Goal: Information Seeking & Learning: Check status

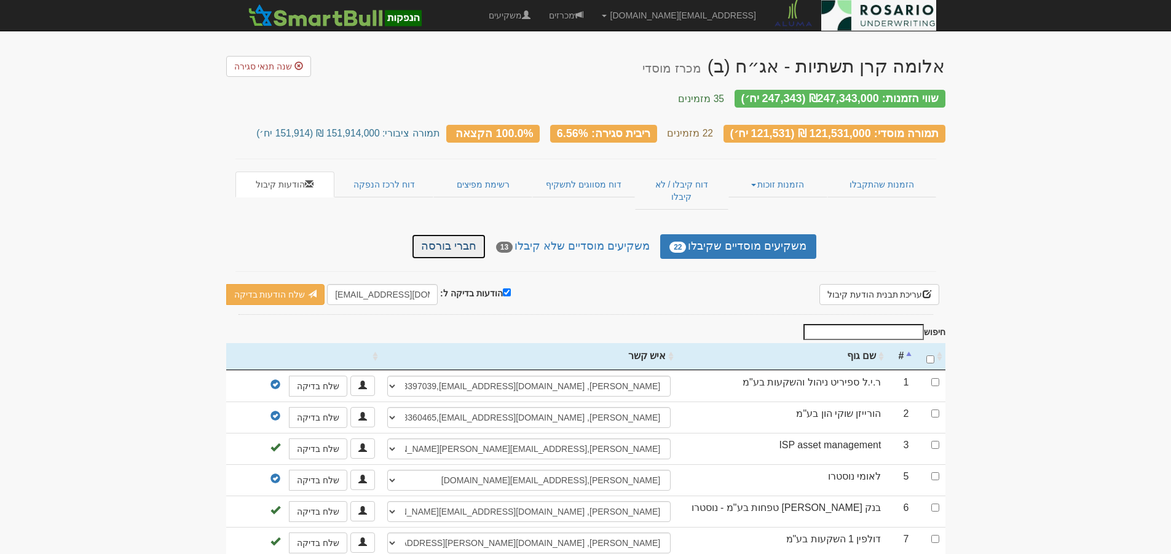
click at [480, 234] on link "חברי בורסה" at bounding box center [449, 246] width 74 height 25
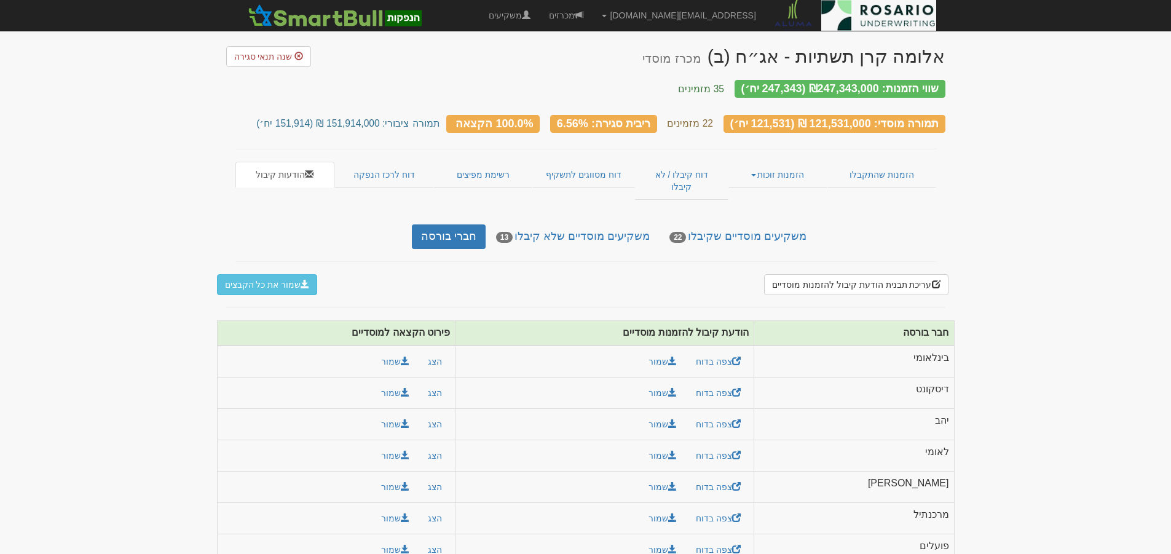
scroll to position [11, 0]
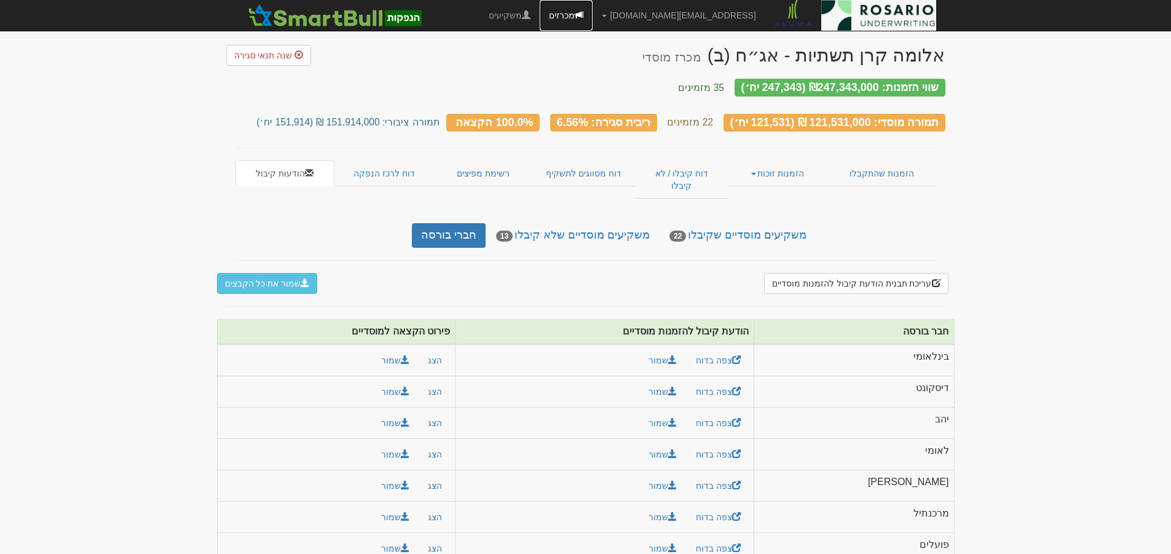
click at [593, 14] on link "מכרזים" at bounding box center [566, 15] width 53 height 31
click at [593, 17] on link "מכרזים" at bounding box center [566, 15] width 53 height 31
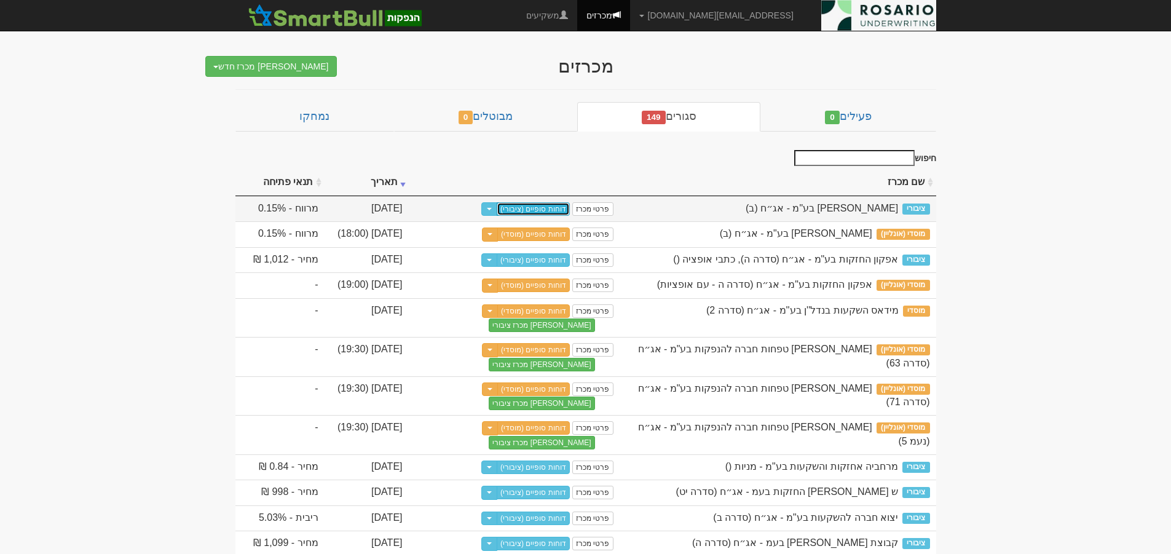
drag, startPoint x: 550, startPoint y: 207, endPoint x: 628, endPoint y: 214, distance: 78.4
click at [550, 207] on link "דוחות סופיים (ציבורי)" at bounding box center [533, 209] width 73 height 14
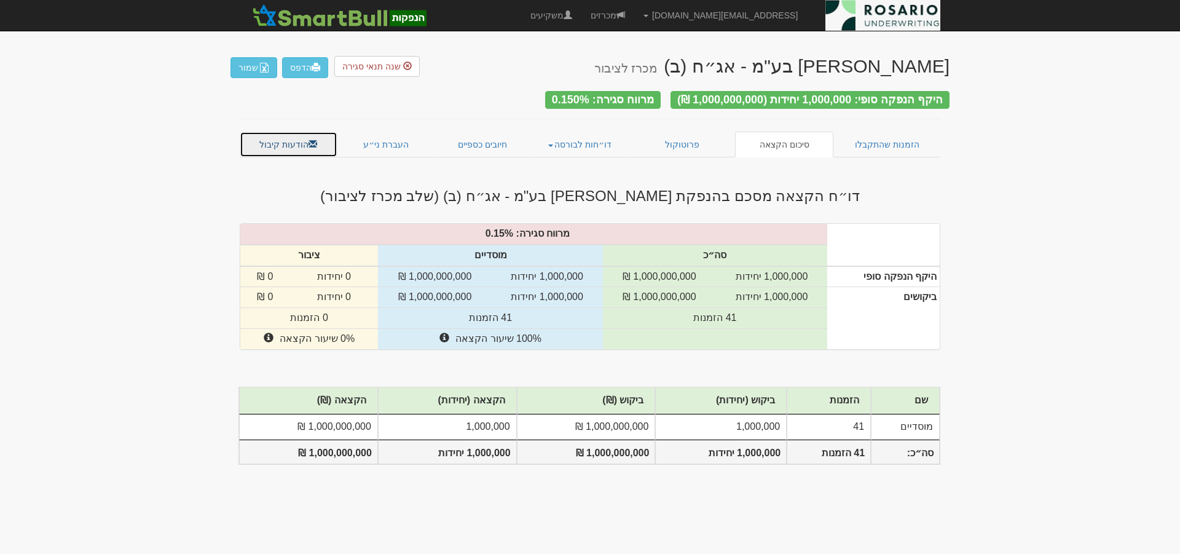
click at [299, 136] on link "הודעות קיבול" at bounding box center [289, 145] width 98 height 26
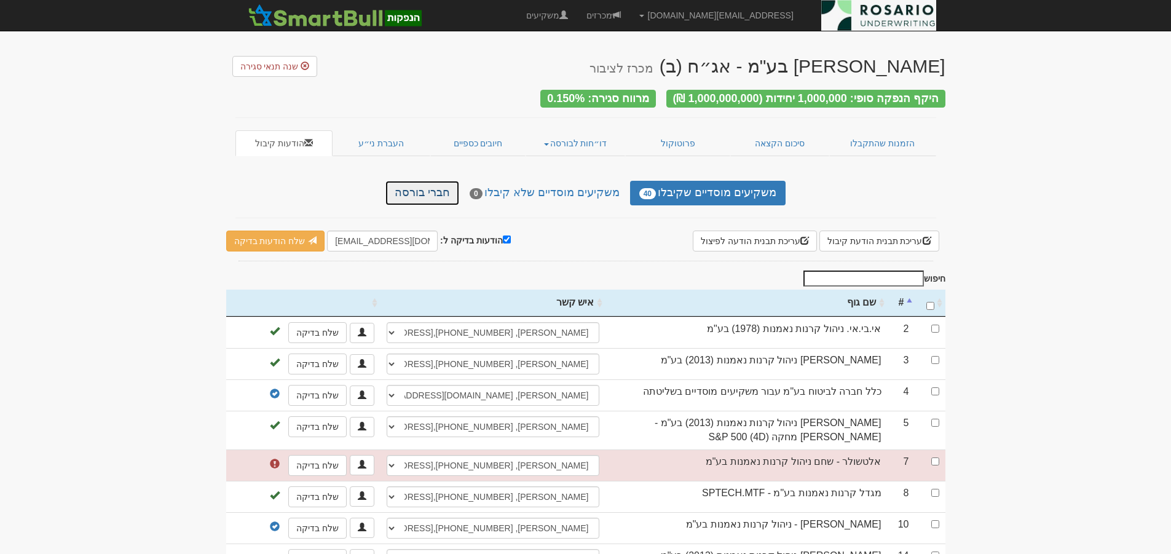
drag, startPoint x: 430, startPoint y: 185, endPoint x: 469, endPoint y: 206, distance: 44.0
click at [432, 187] on link "חברי בורסה" at bounding box center [422, 193] width 74 height 25
